Goal: Task Accomplishment & Management: Use online tool/utility

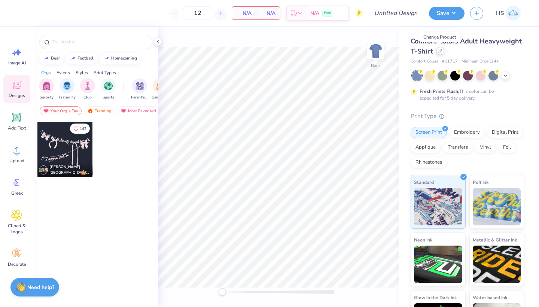
click at [441, 52] on icon at bounding box center [440, 51] width 4 height 4
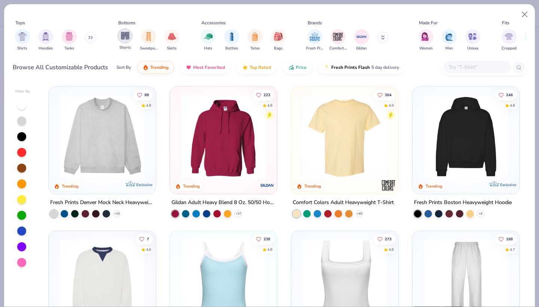
click at [125, 40] on img "filter for Shorts" at bounding box center [125, 35] width 9 height 9
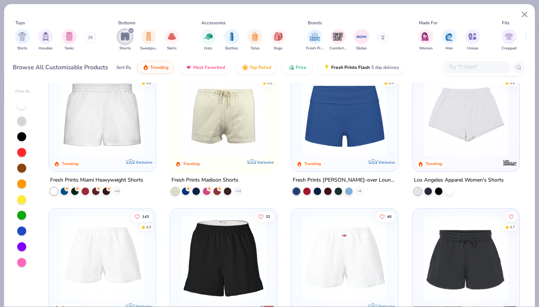
scroll to position [23, 0]
click at [361, 133] on img at bounding box center [345, 113] width 92 height 85
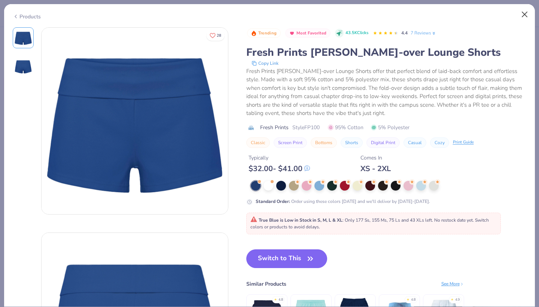
click at [524, 12] on button "Close" at bounding box center [525, 14] width 14 height 14
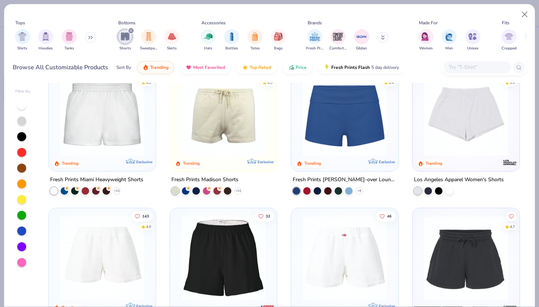
click at [86, 131] on img at bounding box center [102, 113] width 92 height 85
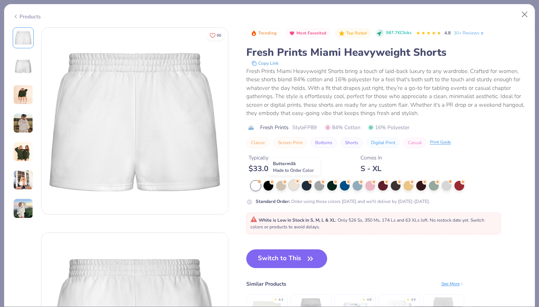
click at [292, 184] on div at bounding box center [294, 185] width 10 height 10
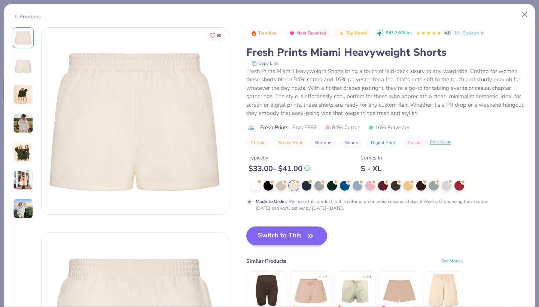
scroll to position [20, 0]
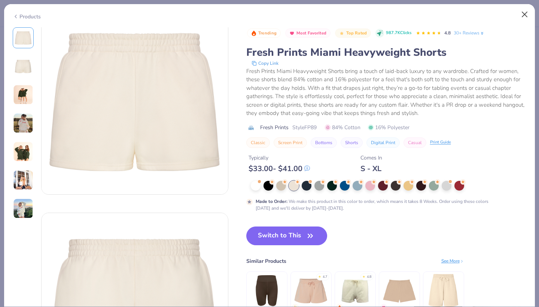
click at [525, 13] on button "Close" at bounding box center [525, 14] width 14 height 14
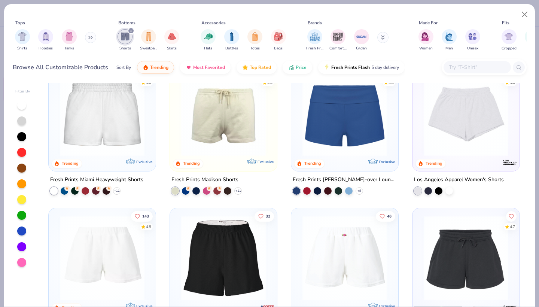
click at [200, 149] on img at bounding box center [223, 113] width 92 height 85
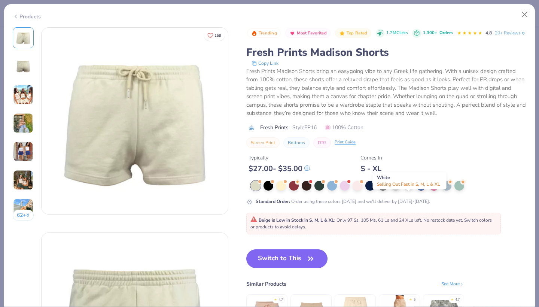
click at [410, 190] on div at bounding box center [408, 185] width 10 height 10
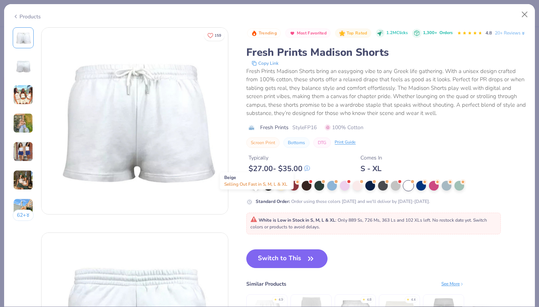
click at [254, 190] on div at bounding box center [256, 185] width 10 height 10
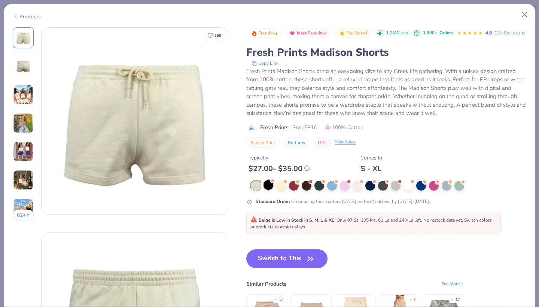
click at [270, 190] on div at bounding box center [268, 185] width 10 height 10
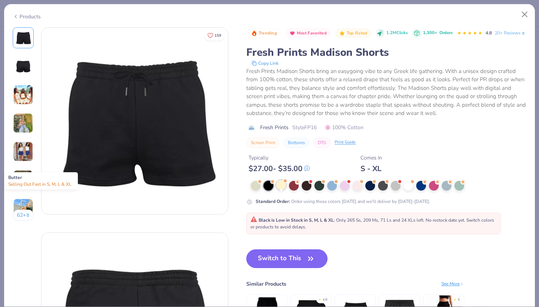
click at [282, 190] on div at bounding box center [281, 185] width 10 height 10
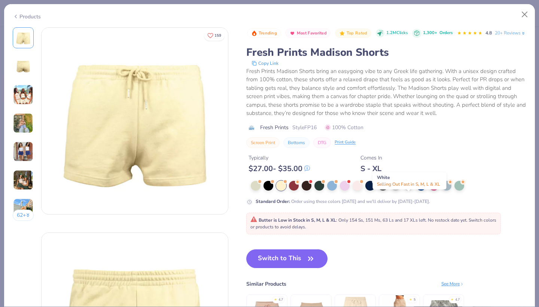
click at [412, 190] on div at bounding box center [408, 185] width 10 height 10
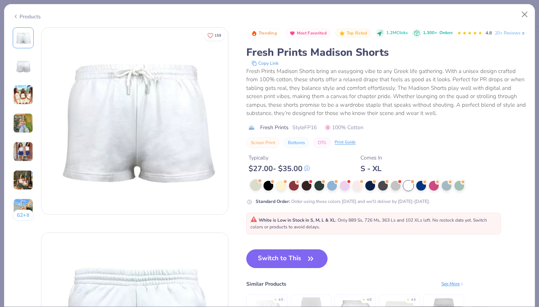
click at [259, 190] on div at bounding box center [256, 185] width 10 height 10
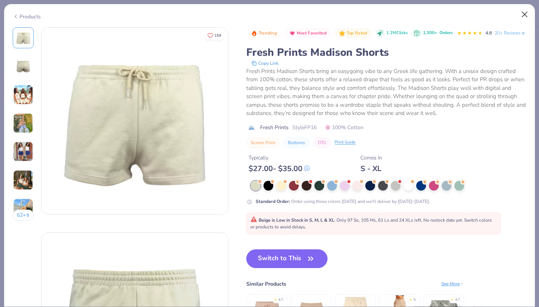
click at [526, 13] on button "Close" at bounding box center [525, 14] width 14 height 14
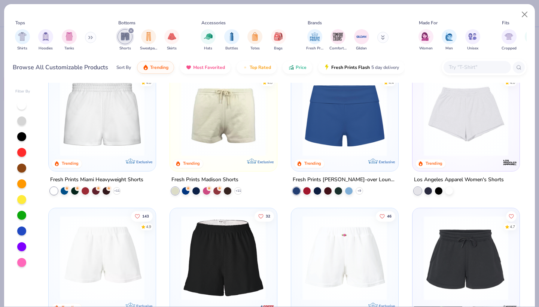
click at [107, 124] on img at bounding box center [102, 113] width 92 height 85
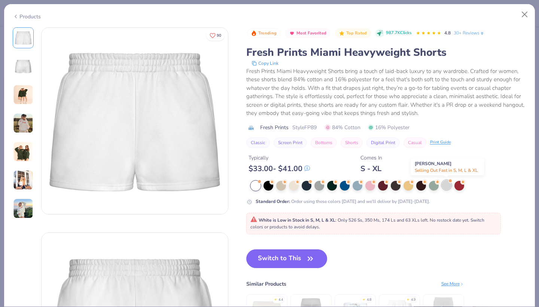
click at [449, 187] on div at bounding box center [447, 185] width 10 height 10
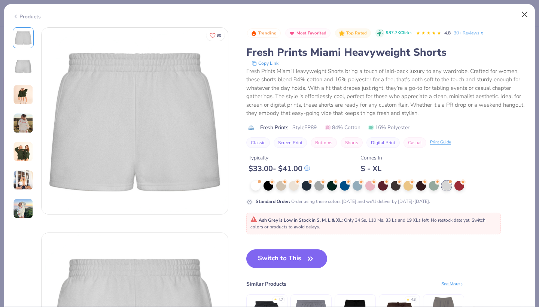
click at [524, 15] on button "Close" at bounding box center [525, 14] width 14 height 14
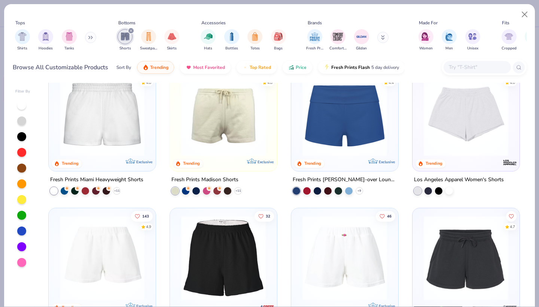
click at [129, 31] on icon "filter for Shorts" at bounding box center [130, 30] width 3 height 3
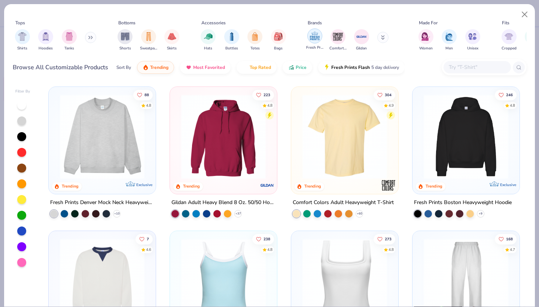
click at [311, 36] on img "filter for Fresh Prints" at bounding box center [314, 35] width 11 height 11
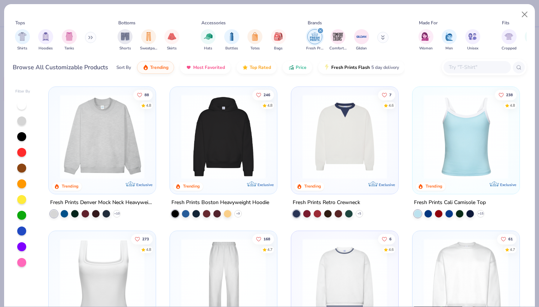
click at [223, 148] on img at bounding box center [223, 136] width 92 height 85
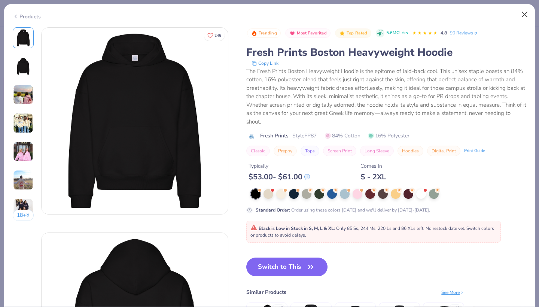
click at [524, 13] on button "Close" at bounding box center [525, 14] width 14 height 14
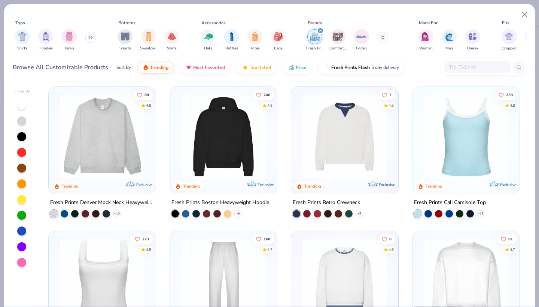
click at [54, 202] on div "Fresh Prints Denver Mock Neck Heavyweight Sweatshirt" at bounding box center [102, 202] width 104 height 9
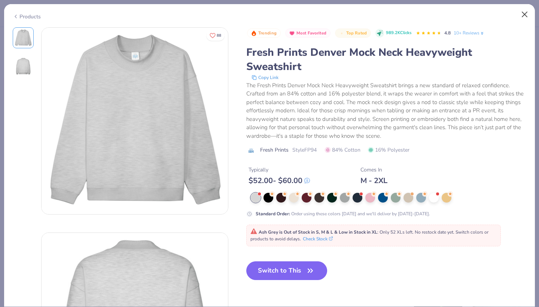
click at [519, 12] on button "Close" at bounding box center [525, 14] width 14 height 14
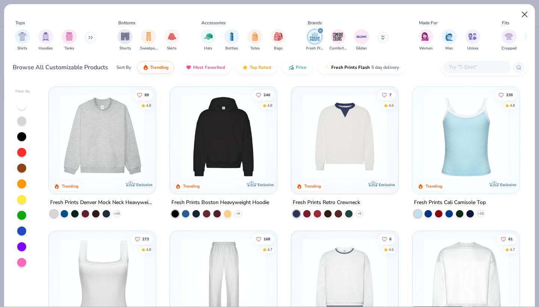
click at [525, 13] on button "Close" at bounding box center [525, 14] width 14 height 14
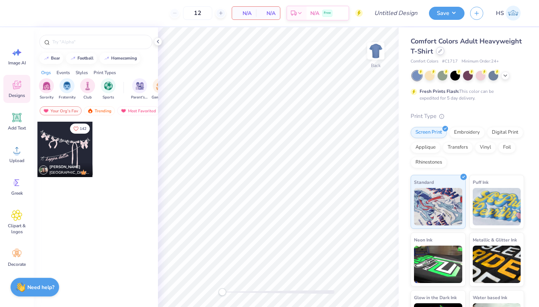
click at [439, 53] on div at bounding box center [440, 51] width 8 height 8
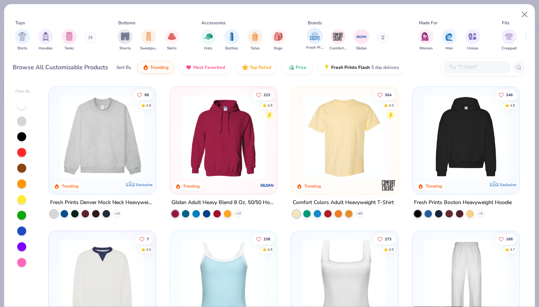
click at [315, 36] on img "filter for Fresh Prints" at bounding box center [314, 35] width 11 height 11
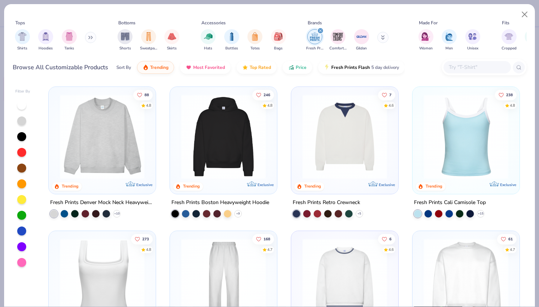
scroll to position [131, 0]
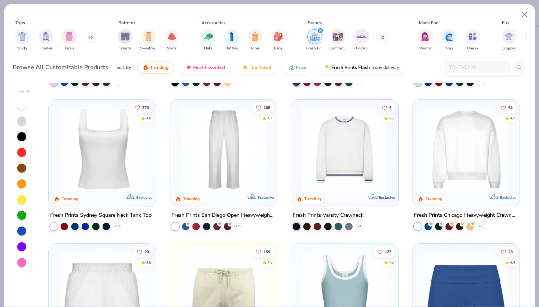
click at [214, 187] on img at bounding box center [223, 149] width 92 height 85
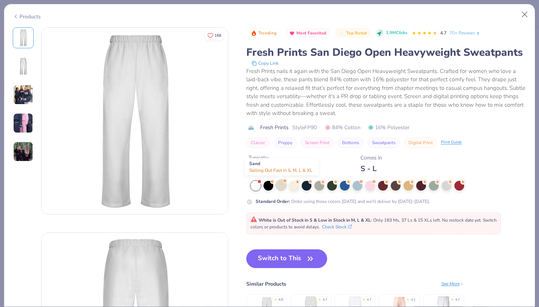
click at [280, 187] on div at bounding box center [281, 185] width 10 height 10
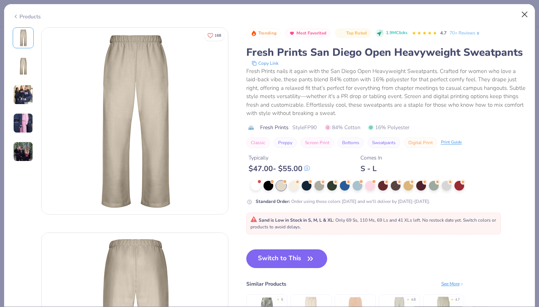
click at [525, 15] on button "Close" at bounding box center [525, 14] width 14 height 14
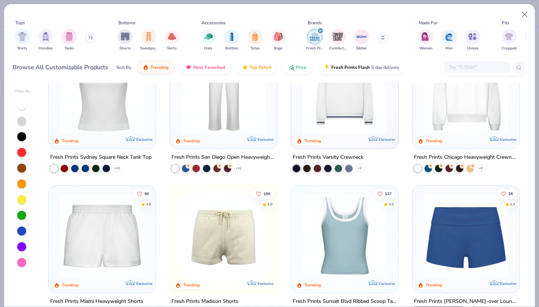
scroll to position [250, 0]
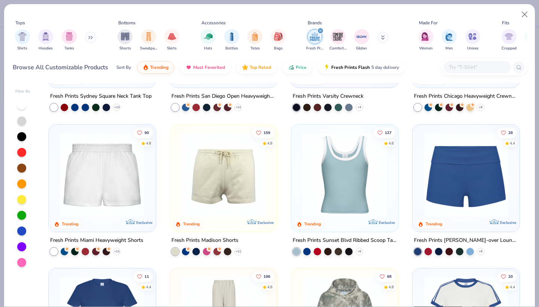
click at [208, 202] on img at bounding box center [223, 174] width 92 height 85
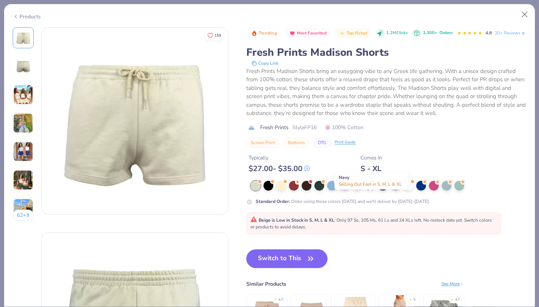
click at [369, 190] on div at bounding box center [370, 185] width 10 height 10
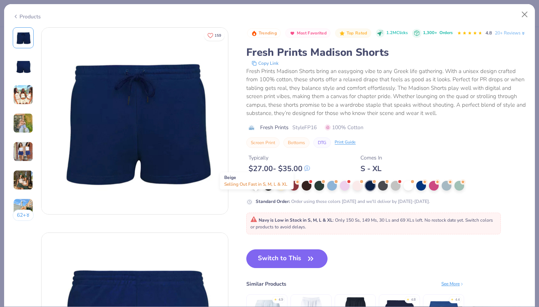
click at [258, 190] on div at bounding box center [256, 185] width 10 height 10
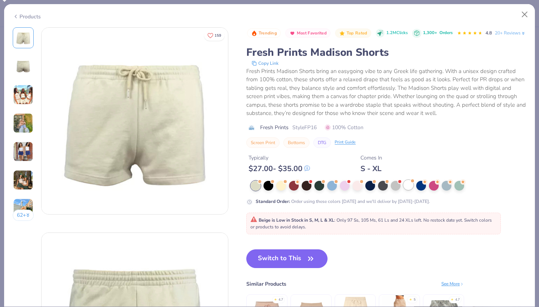
click at [409, 190] on div at bounding box center [408, 185] width 10 height 10
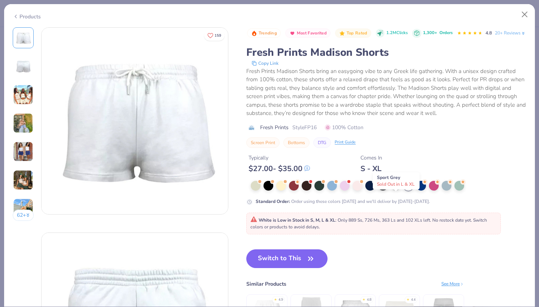
click at [394, 190] on div at bounding box center [396, 185] width 10 height 10
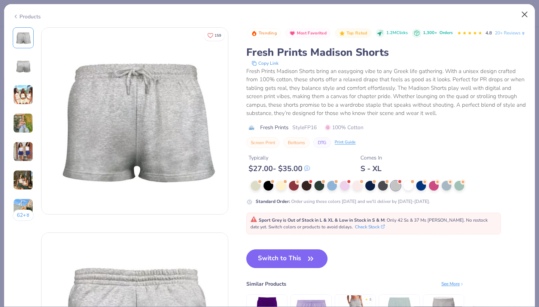
click at [523, 18] on button "Close" at bounding box center [525, 14] width 14 height 14
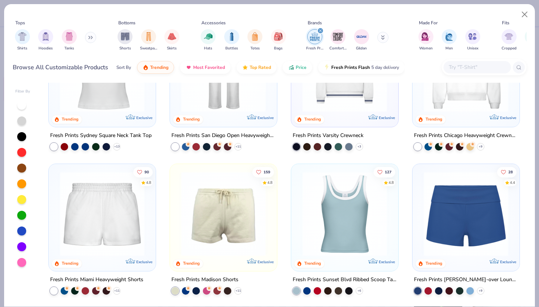
scroll to position [211, 0]
click at [113, 219] on img at bounding box center [102, 213] width 92 height 85
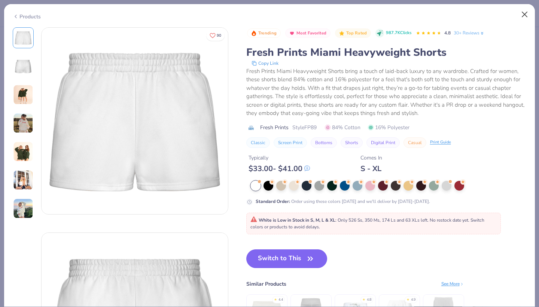
click at [521, 13] on button "Close" at bounding box center [525, 14] width 14 height 14
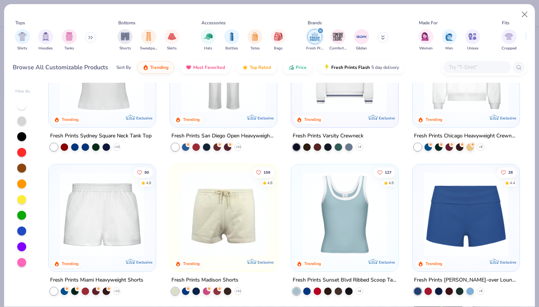
click at [482, 67] on input "text" at bounding box center [477, 67] width 58 height 9
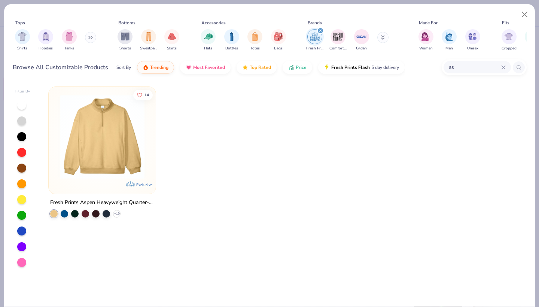
type input "a"
click at [27, 122] on div at bounding box center [22, 183] width 15 height 167
click at [18, 119] on div at bounding box center [21, 120] width 9 height 9
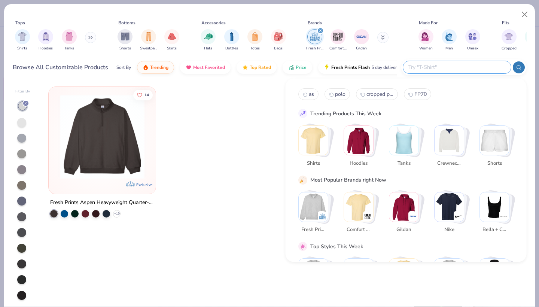
click at [476, 66] on input "text" at bounding box center [457, 67] width 98 height 9
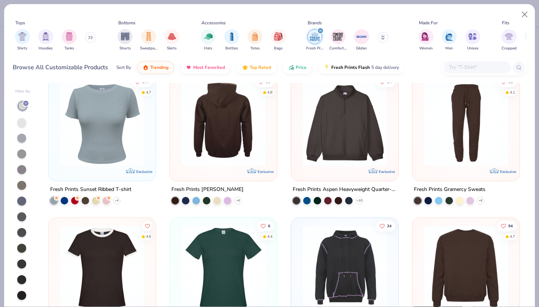
scroll to position [571, 0]
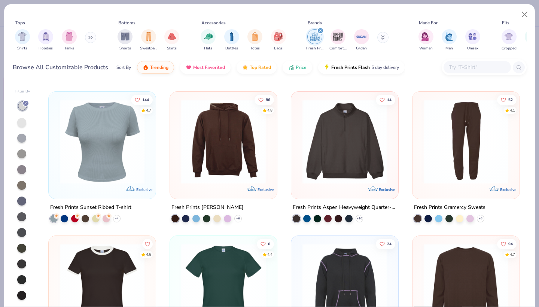
click at [210, 163] on img at bounding box center [223, 141] width 92 height 85
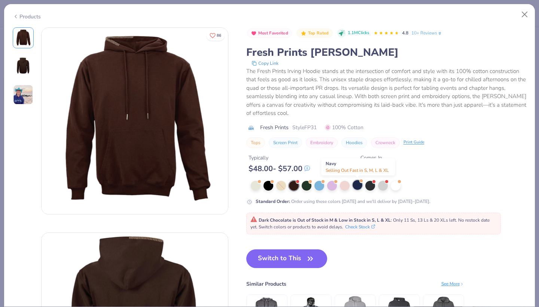
click at [359, 185] on div at bounding box center [358, 185] width 10 height 10
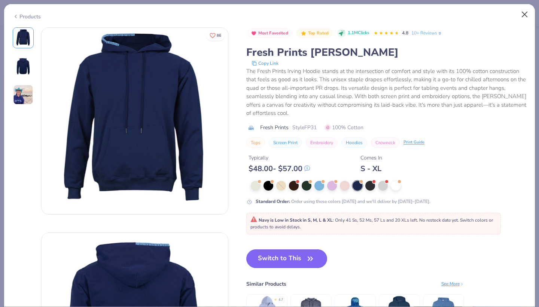
click at [525, 14] on button "Close" at bounding box center [525, 14] width 14 height 14
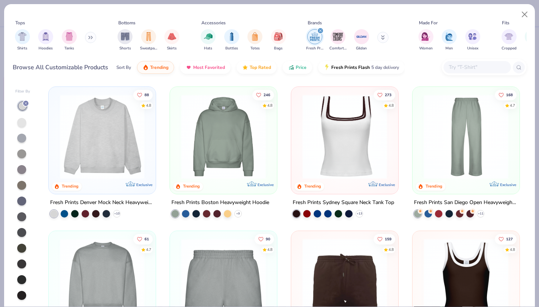
click at [27, 104] on icon at bounding box center [26, 103] width 4 height 4
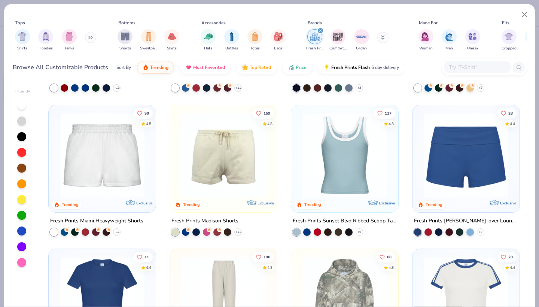
scroll to position [289, 0]
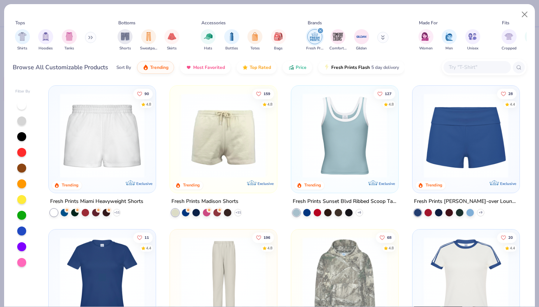
click at [223, 165] on img at bounding box center [223, 135] width 92 height 85
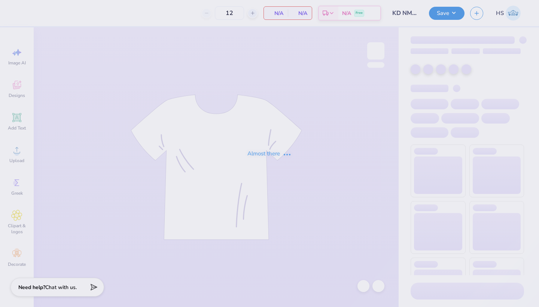
type input "KD NM Sets"
type input "37"
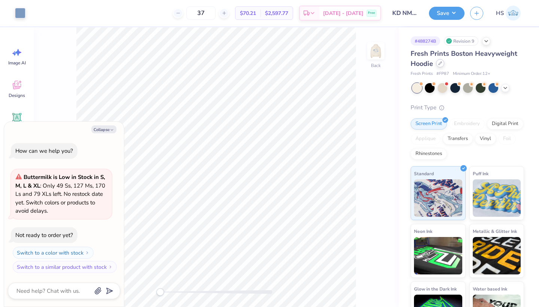
click at [439, 65] on div at bounding box center [440, 63] width 8 height 8
click at [441, 64] on icon at bounding box center [440, 63] width 4 height 4
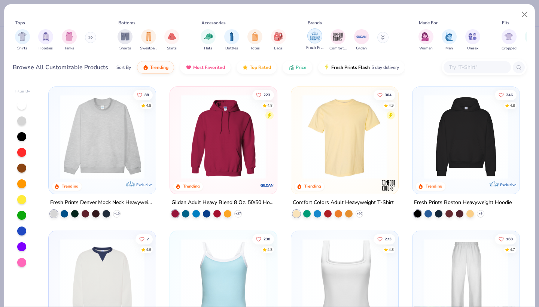
click at [317, 37] on img "filter for Fresh Prints" at bounding box center [314, 35] width 11 height 11
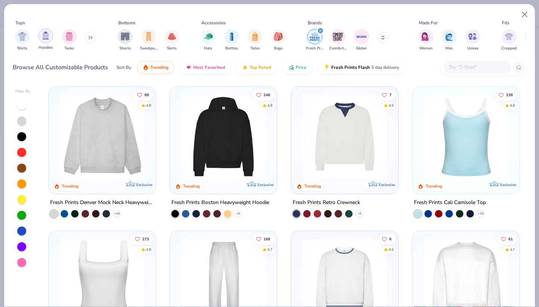
click at [46, 36] on img "filter for Hoodies" at bounding box center [46, 35] width 8 height 9
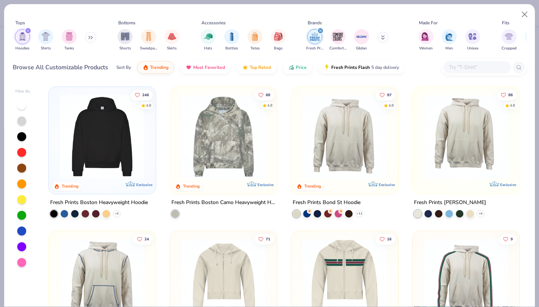
click at [324, 160] on img at bounding box center [345, 136] width 92 height 85
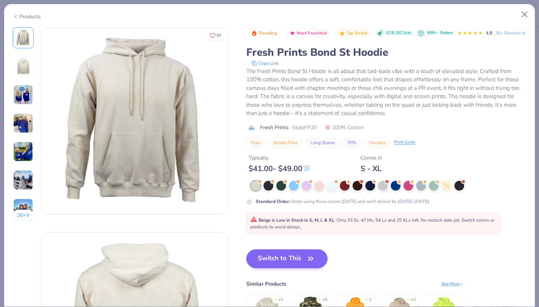
click at [304, 268] on button "Switch to This" at bounding box center [286, 258] width 81 height 19
click at [308, 264] on icon "button" at bounding box center [310, 258] width 10 height 10
drag, startPoint x: 308, startPoint y: 274, endPoint x: 302, endPoint y: 266, distance: 9.8
click at [310, 264] on icon "button" at bounding box center [310, 258] width 10 height 10
click at [302, 266] on button "Switch to This" at bounding box center [286, 258] width 81 height 19
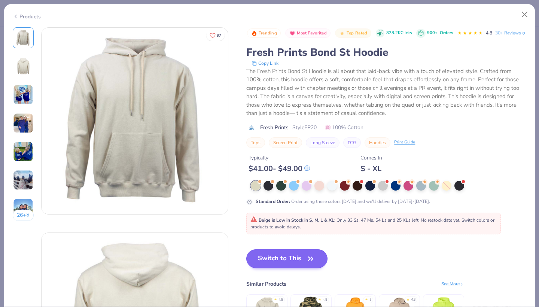
click at [302, 266] on button "Switch to This" at bounding box center [286, 258] width 81 height 19
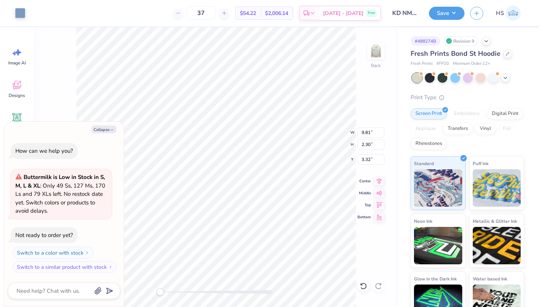
type textarea "x"
type input "3.32"
click at [376, 47] on img at bounding box center [376, 51] width 30 height 30
click at [99, 132] on button "Collapse" at bounding box center [103, 129] width 25 height 8
type textarea "x"
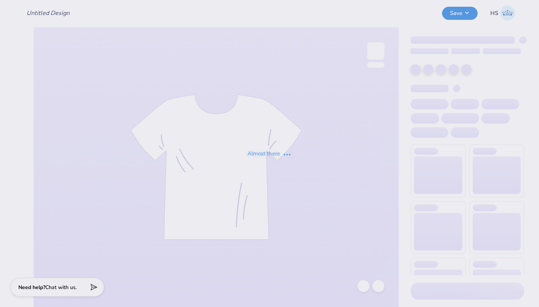
type input "KD NM Sets"
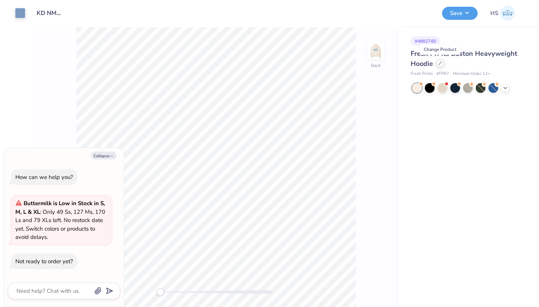
click at [442, 63] on div at bounding box center [440, 63] width 8 height 8
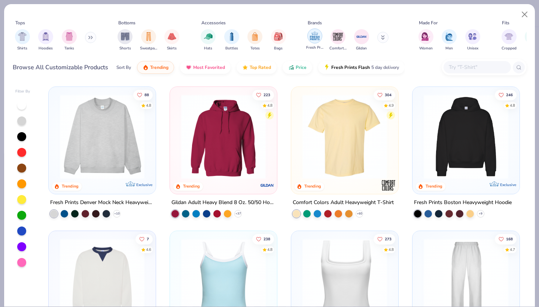
click at [312, 39] on img "filter for Fresh Prints" at bounding box center [314, 35] width 11 height 11
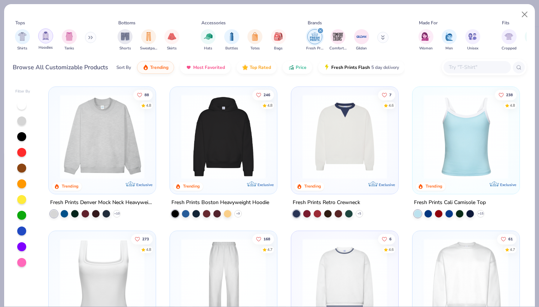
click at [47, 35] on img "filter for Hoodies" at bounding box center [46, 35] width 8 height 9
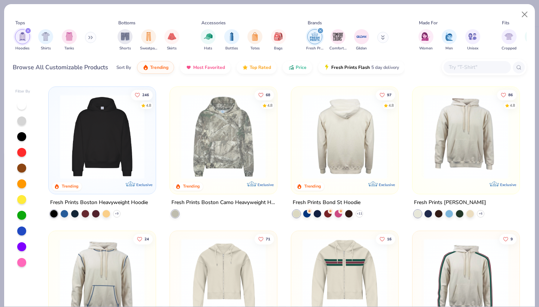
click at [344, 159] on div at bounding box center [345, 136] width 276 height 85
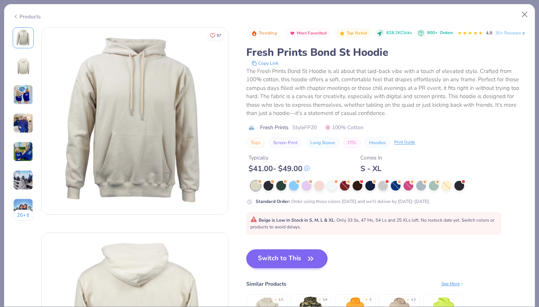
click at [298, 268] on button "Switch to This" at bounding box center [286, 258] width 81 height 19
click at [313, 264] on icon "button" at bounding box center [310, 258] width 10 height 10
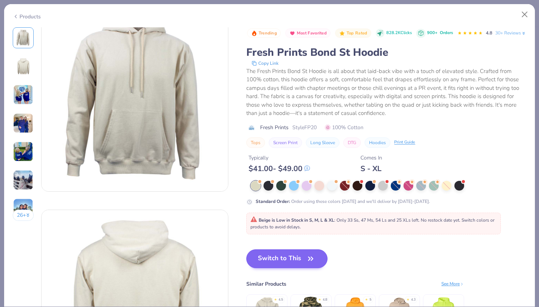
click at [287, 268] on button "Switch to This" at bounding box center [286, 258] width 81 height 19
click at [303, 268] on button "Switch to This" at bounding box center [286, 258] width 81 height 19
click at [317, 268] on button "Switch to This" at bounding box center [286, 258] width 81 height 19
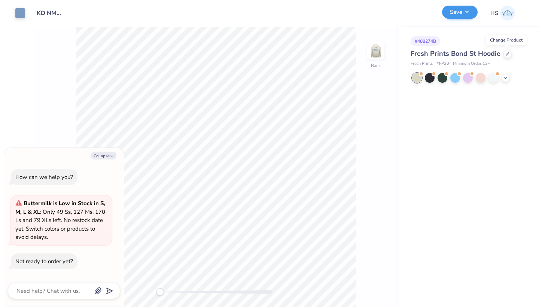
click at [457, 13] on button "Save" at bounding box center [460, 12] width 36 height 13
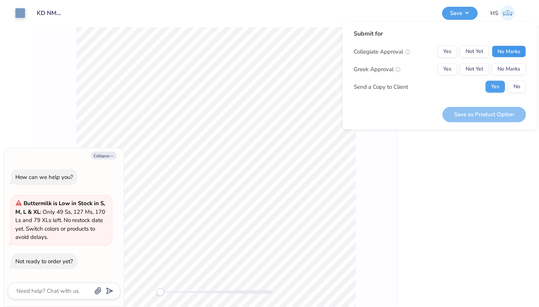
click at [501, 51] on button "No Marks" at bounding box center [509, 52] width 34 height 12
click at [472, 67] on button "Not Yet" at bounding box center [474, 69] width 29 height 12
click at [486, 114] on button "Save as Product Option" at bounding box center [483, 114] width 83 height 15
click at [100, 156] on button "Collapse" at bounding box center [103, 156] width 25 height 8
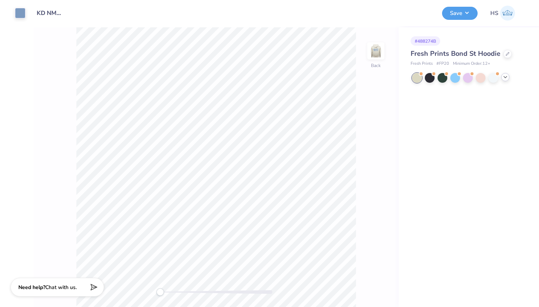
click at [507, 78] on icon at bounding box center [505, 77] width 6 height 6
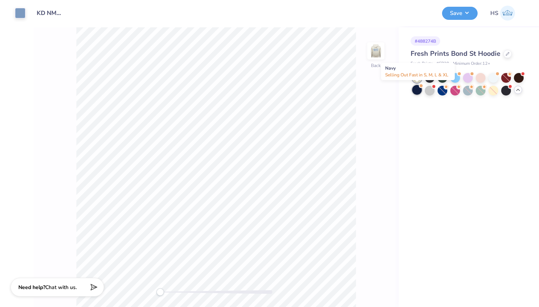
click at [420, 89] on div at bounding box center [417, 90] width 10 height 10
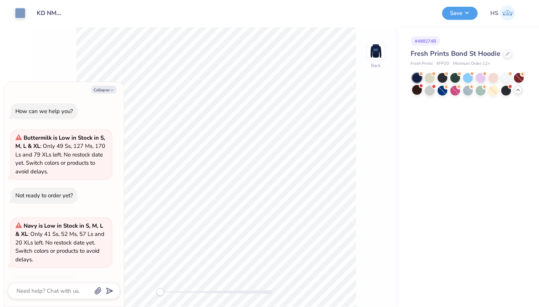
scroll to position [20, 0]
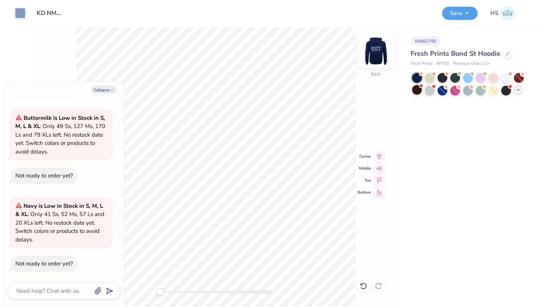
click at [374, 55] on img at bounding box center [376, 51] width 30 height 30
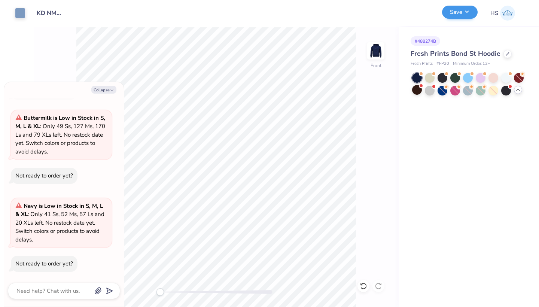
click at [463, 18] on button "Save" at bounding box center [460, 12] width 36 height 13
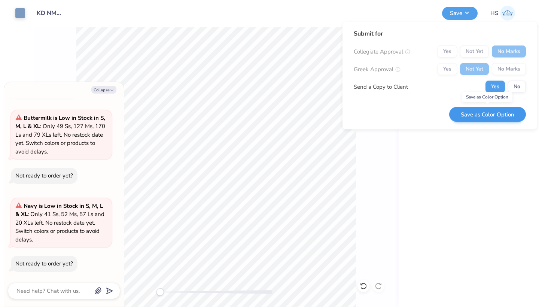
click at [485, 114] on button "Save as Color Option" at bounding box center [487, 114] width 77 height 15
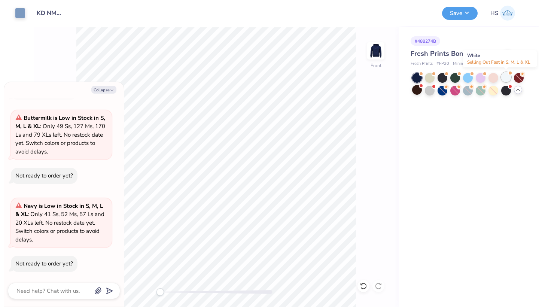
click at [506, 78] on div at bounding box center [506, 77] width 10 height 10
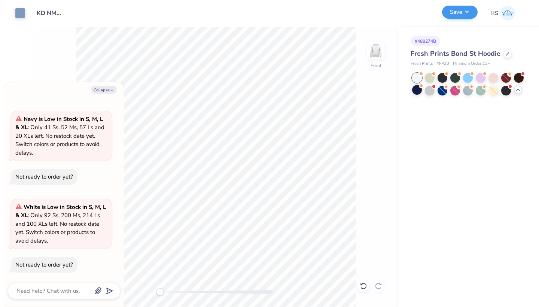
click at [457, 11] on button "Save" at bounding box center [460, 12] width 36 height 13
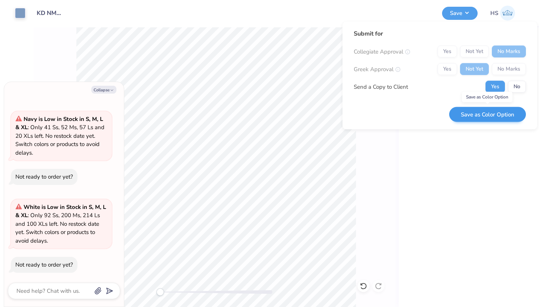
click at [479, 117] on button "Save as Color Option" at bounding box center [487, 114] width 77 height 15
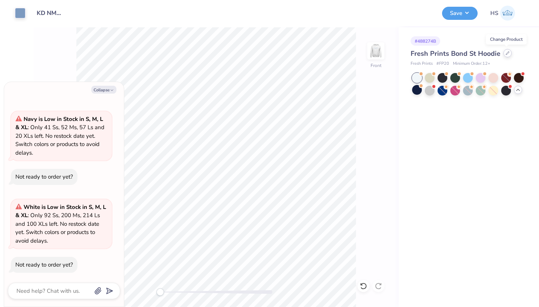
click at [506, 54] on icon at bounding box center [508, 53] width 4 height 4
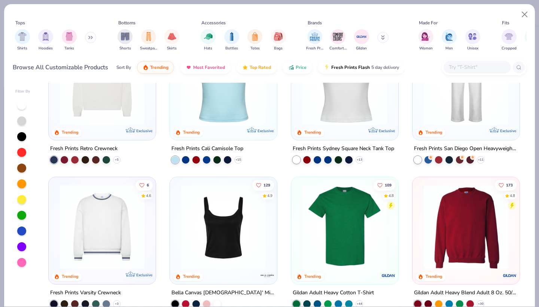
scroll to position [216, 0]
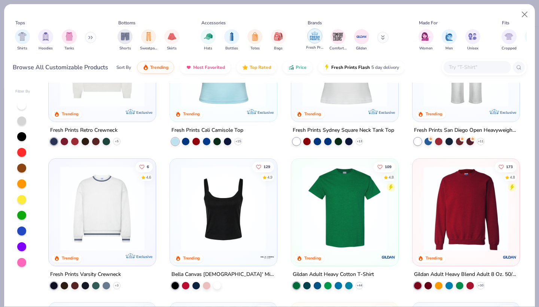
click at [313, 36] on img "filter for Fresh Prints" at bounding box center [314, 35] width 11 height 11
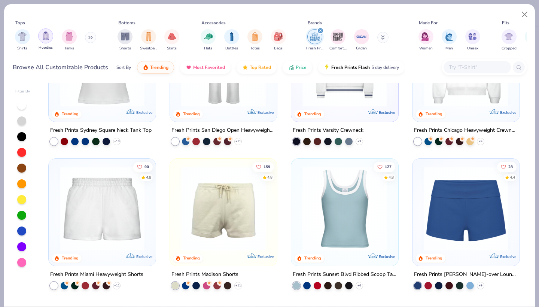
click at [46, 38] on img "filter for Hoodies" at bounding box center [46, 35] width 8 height 9
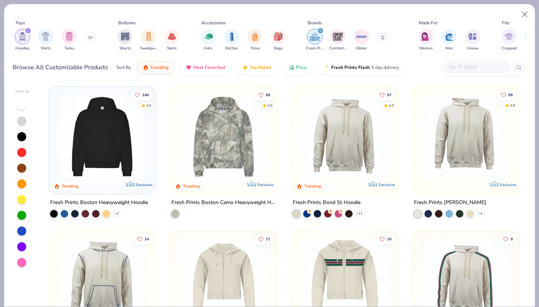
click at [469, 132] on img at bounding box center [466, 136] width 92 height 85
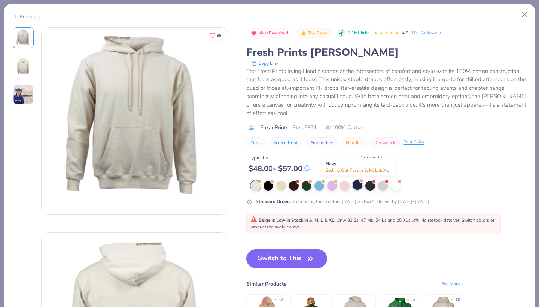
click at [356, 188] on div at bounding box center [358, 185] width 10 height 10
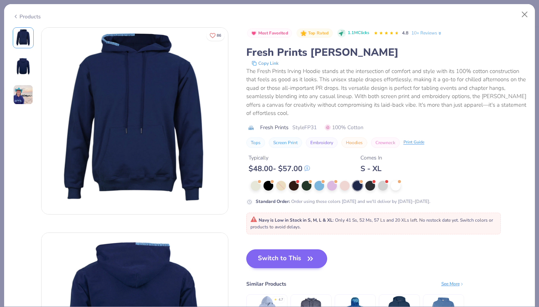
click at [297, 254] on button "Switch to This" at bounding box center [286, 258] width 81 height 19
click at [306, 255] on icon "button" at bounding box center [310, 258] width 10 height 10
click at [272, 260] on button "Switch to This" at bounding box center [286, 258] width 81 height 19
click at [272, 261] on button "Switch to This" at bounding box center [286, 258] width 81 height 19
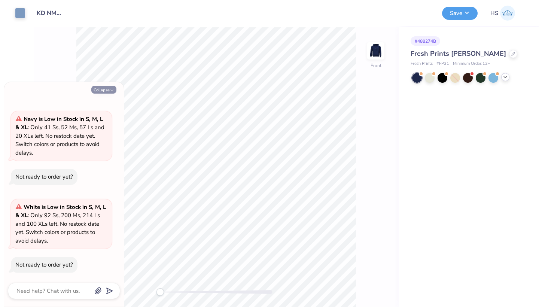
click at [98, 88] on button "Collapse" at bounding box center [103, 90] width 25 height 8
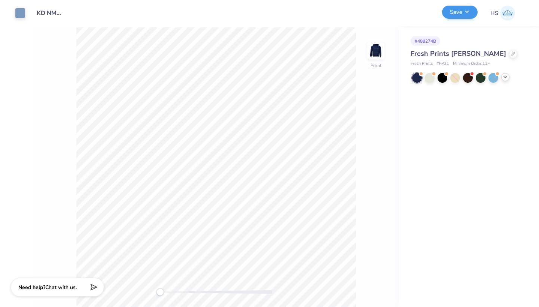
click at [459, 10] on button "Save" at bounding box center [460, 12] width 36 height 13
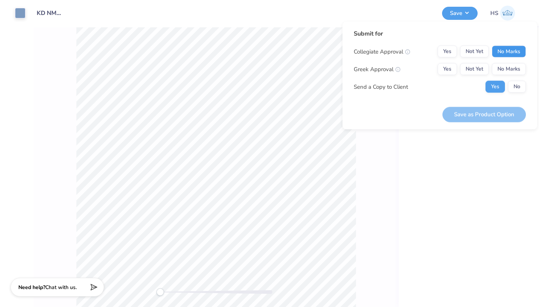
click at [509, 52] on button "No Marks" at bounding box center [509, 52] width 34 height 12
click at [475, 73] on button "Not Yet" at bounding box center [474, 69] width 29 height 12
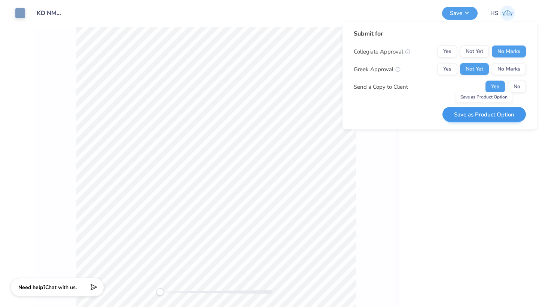
click at [482, 115] on button "Save as Product Option" at bounding box center [483, 114] width 83 height 15
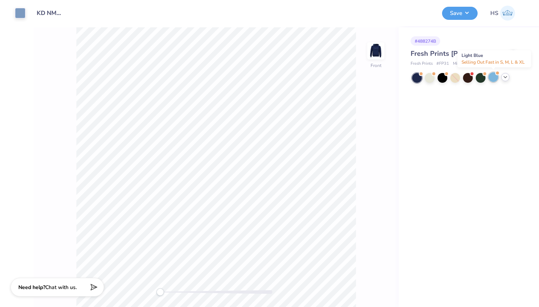
click at [494, 79] on div at bounding box center [493, 77] width 10 height 10
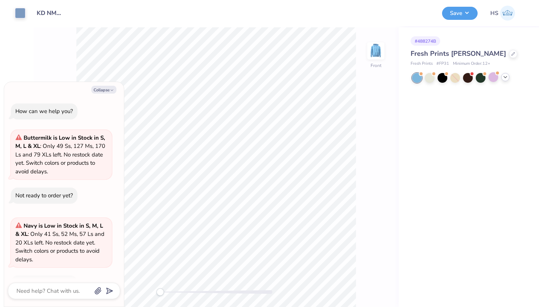
scroll to position [193, 0]
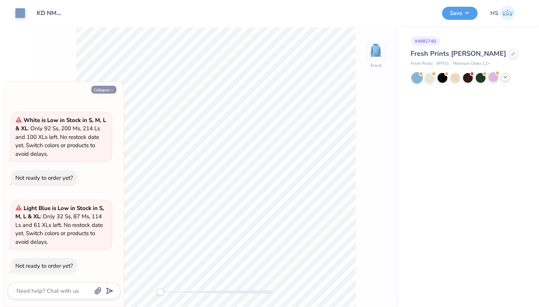
click at [110, 87] on button "Collapse" at bounding box center [103, 90] width 25 height 8
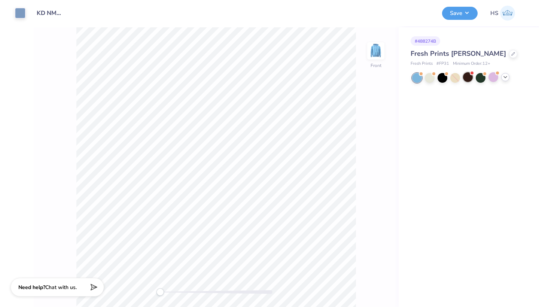
click at [464, 78] on div at bounding box center [468, 77] width 10 height 10
click at [506, 76] on icon at bounding box center [505, 77] width 6 height 6
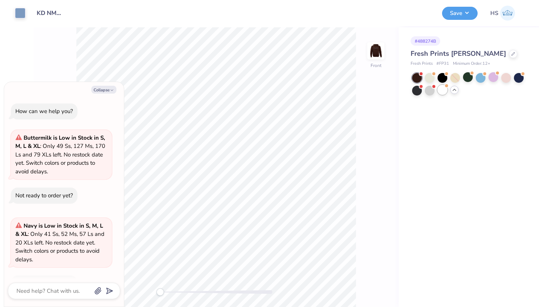
scroll to position [280, 0]
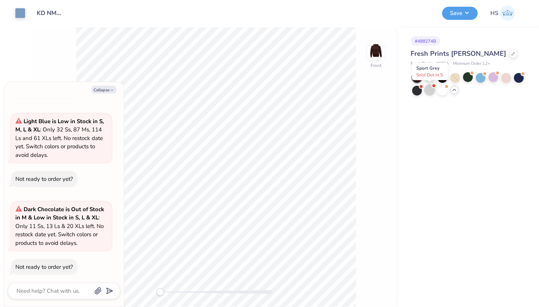
click at [428, 90] on div at bounding box center [430, 90] width 10 height 10
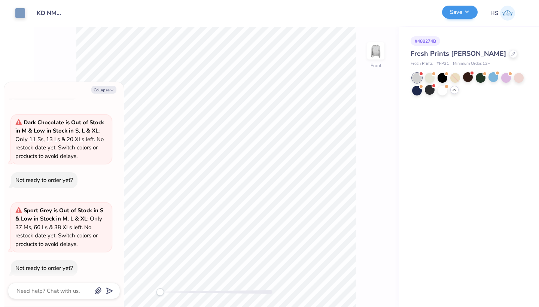
click at [448, 15] on button "Save" at bounding box center [460, 12] width 36 height 13
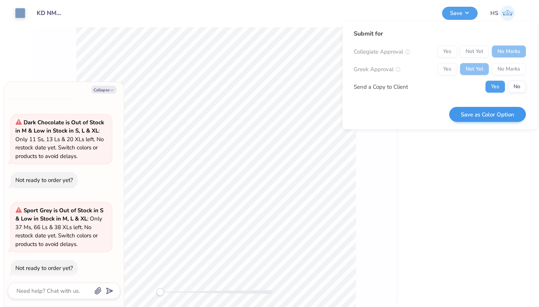
click at [484, 117] on button "Save as Color Option" at bounding box center [487, 114] width 77 height 15
type textarea "x"
